Goal: Find specific page/section: Find specific page/section

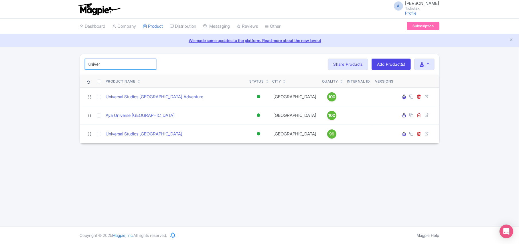
drag, startPoint x: 108, startPoint y: 66, endPoint x: 63, endPoint y: 67, distance: 44.9
click at [63, 67] on div "univer Search Bulk Actions [GEOGRAPHIC_DATA] Add to Collection Share Products A…" at bounding box center [259, 99] width 519 height 90
type input "acro"
